Goal: Task Accomplishment & Management: Complete application form

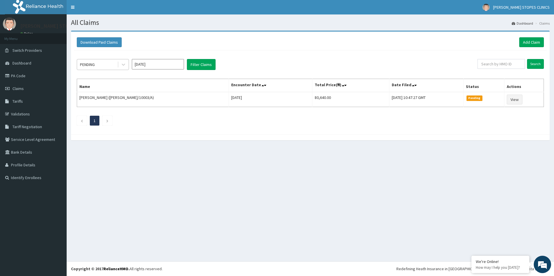
click at [112, 67] on div "PENDING" at bounding box center [97, 64] width 40 height 9
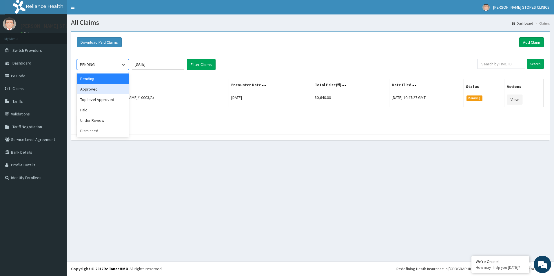
click at [105, 90] on div "Approved" at bounding box center [103, 89] width 52 height 10
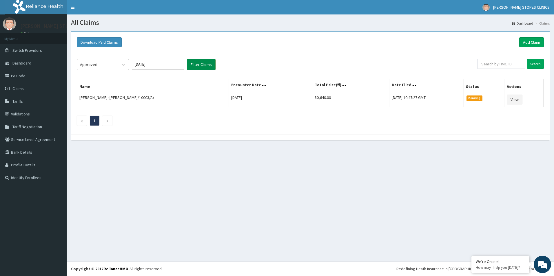
click at [201, 66] on button "Filter Claims" at bounding box center [201, 64] width 29 height 11
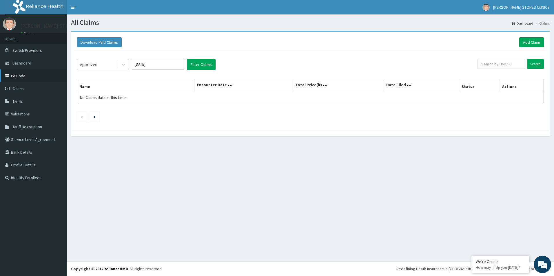
click at [21, 74] on link "PA Code" at bounding box center [33, 76] width 67 height 13
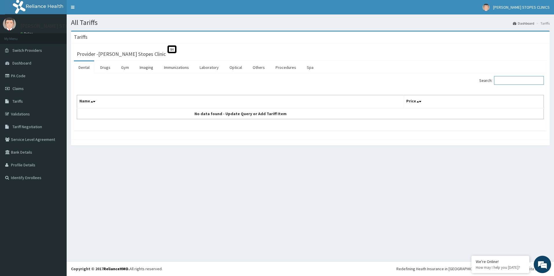
click at [514, 83] on input "Search:" at bounding box center [519, 80] width 50 height 9
type input "LEUTINIZING"
click at [209, 66] on link "Laboratory" at bounding box center [209, 67] width 28 height 12
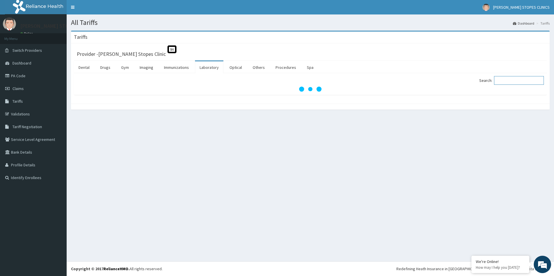
click at [526, 80] on input "Search:" at bounding box center [519, 80] width 50 height 9
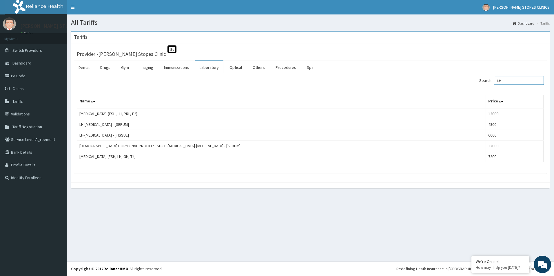
type input "L"
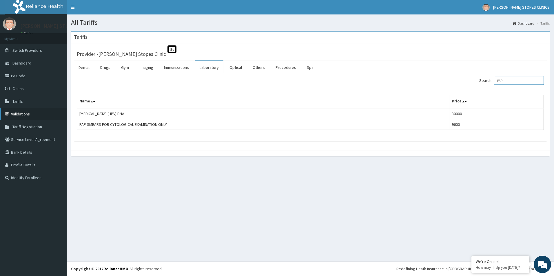
type input "PAP"
click at [28, 113] on link "Validations" at bounding box center [33, 114] width 67 height 13
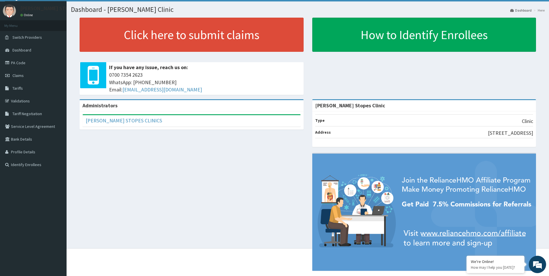
scroll to position [24, 0]
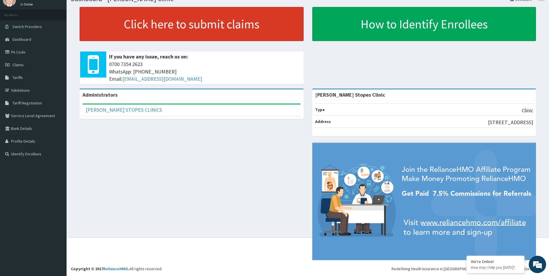
click at [169, 27] on link "Click here to submit claims" at bounding box center [192, 24] width 224 height 34
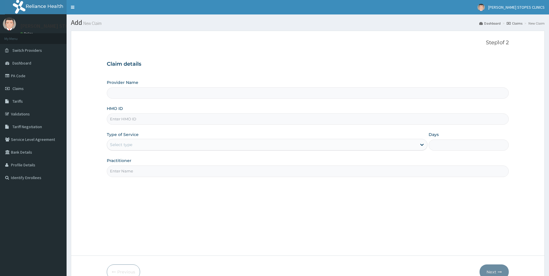
type input "[PERSON_NAME] Stopes Clinic"
paste input "YNS/10001/A"
type input "YNS/10001/A"
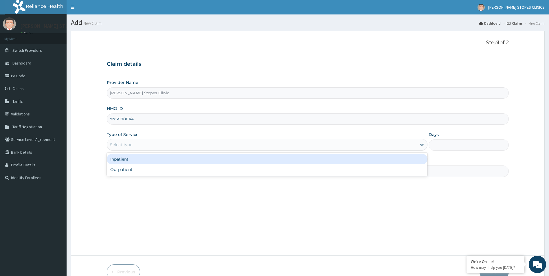
click at [175, 141] on div "Select type" at bounding box center [262, 144] width 310 height 9
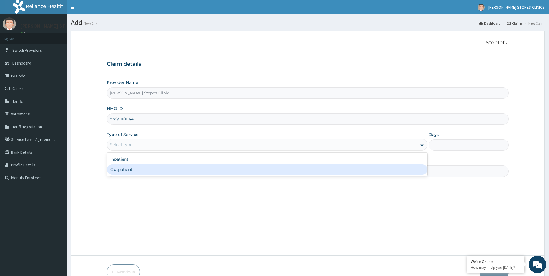
click at [159, 169] on div "Outpatient" at bounding box center [267, 170] width 321 height 10
type input "1"
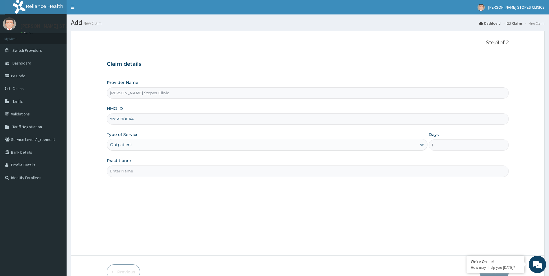
click at [205, 172] on input "Practitioner" at bounding box center [308, 171] width 403 height 11
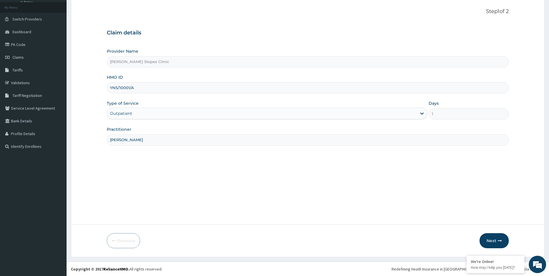
scroll to position [32, 0]
type input "JOSEPH ADEWALE"
click at [497, 241] on button "Next" at bounding box center [494, 240] width 29 height 15
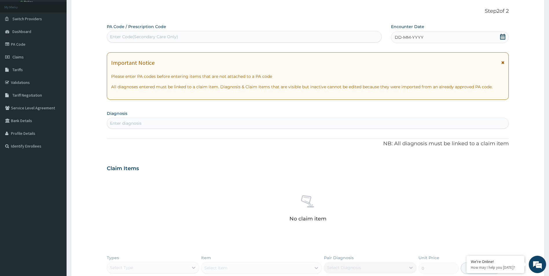
click at [229, 122] on div "Enter diagnosis" at bounding box center [308, 123] width 402 height 9
click at [166, 36] on div "Enter Code(Secondary Care Only)" at bounding box center [144, 37] width 68 height 6
click at [503, 37] on icon at bounding box center [503, 37] width 6 height 6
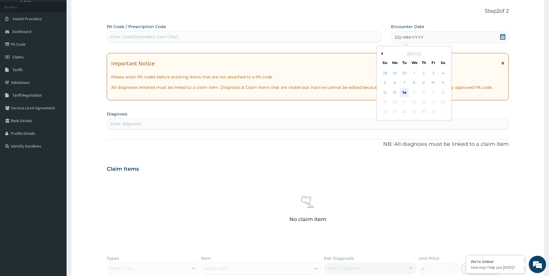
click at [403, 92] on div "14" at bounding box center [404, 92] width 9 height 9
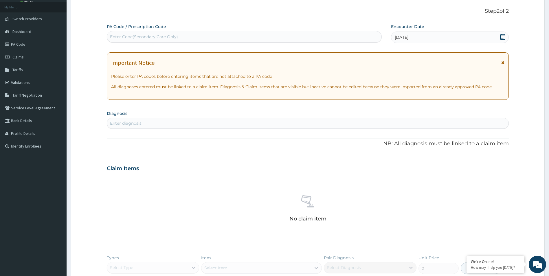
click at [150, 121] on div "Enter diagnosis" at bounding box center [308, 123] width 402 height 9
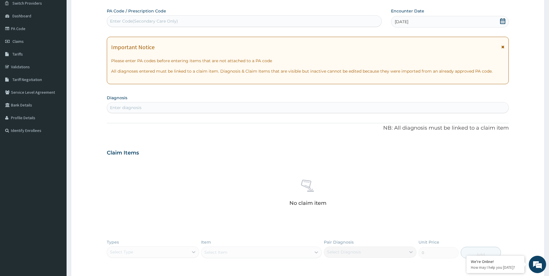
scroll to position [47, 0]
type input "C"
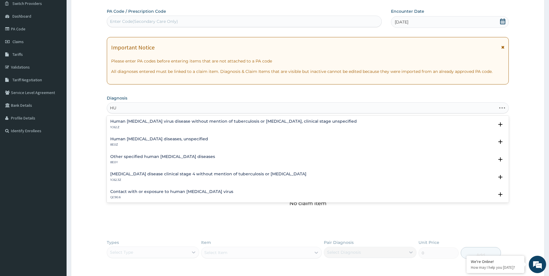
type input "H"
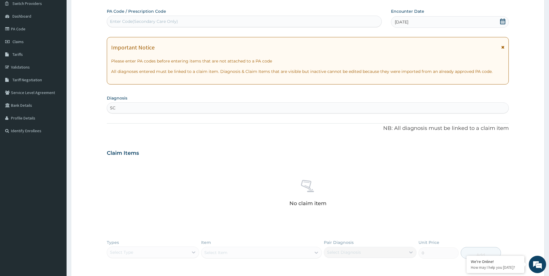
type input "S"
type input "CERVICAL"
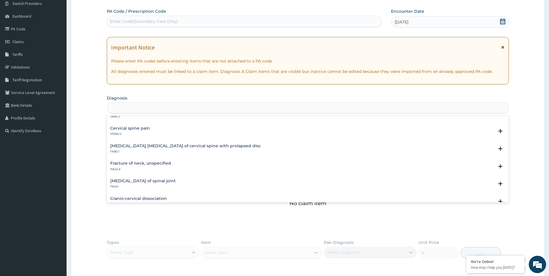
scroll to position [0, 0]
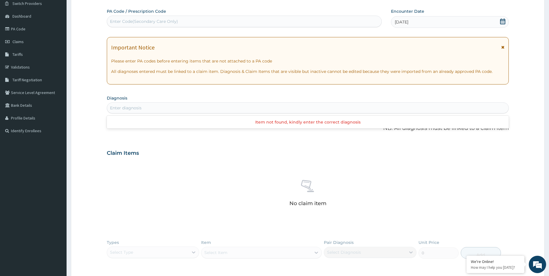
click at [149, 108] on div "Enter diagnosis" at bounding box center [308, 107] width 402 height 9
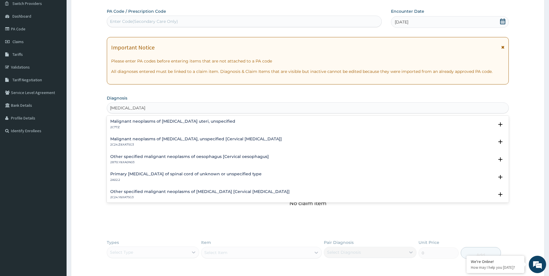
type input "CERVICAL CANCER"
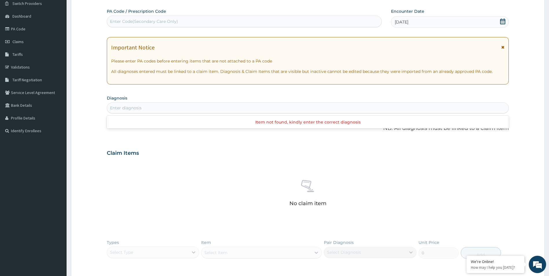
click at [153, 109] on div "Enter diagnosis" at bounding box center [308, 107] width 402 height 9
type input "A"
click at [144, 251] on div "Types Select Type Item Select Item Pair Diagnosis Select Diagnosis Unit Price 0…" at bounding box center [308, 254] width 403 height 34
click at [120, 107] on div "Enter diagnosis" at bounding box center [126, 108] width 32 height 6
type input "P"
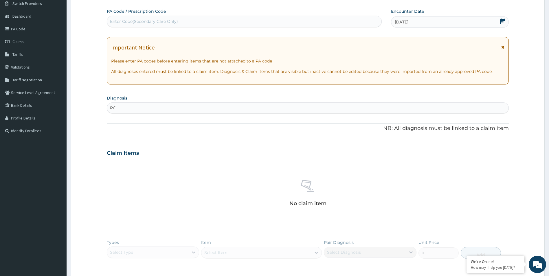
type input "P"
type input "D"
type input "DUB"
drag, startPoint x: 125, startPoint y: 20, endPoint x: 114, endPoint y: 23, distance: 11.5
drag, startPoint x: 114, startPoint y: 23, endPoint x: 99, endPoint y: 57, distance: 37.1
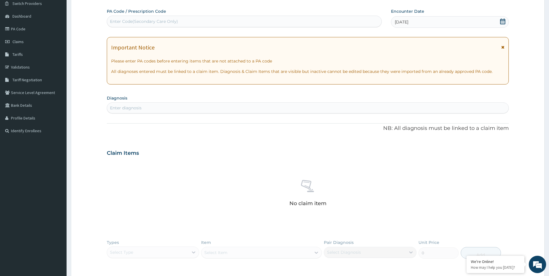
click at [99, 57] on form "Step 2 of 2 PA Code / Prescription Code Enter Code(Secondary Care Only) Encount…" at bounding box center [308, 164] width 474 height 360
click at [23, 26] on link "PA Code" at bounding box center [33, 29] width 67 height 13
